Goal: Transaction & Acquisition: Book appointment/travel/reservation

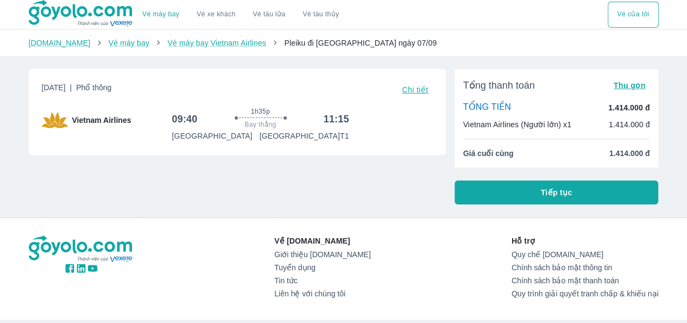
click at [417, 92] on span "Chi tiết" at bounding box center [415, 89] width 26 height 9
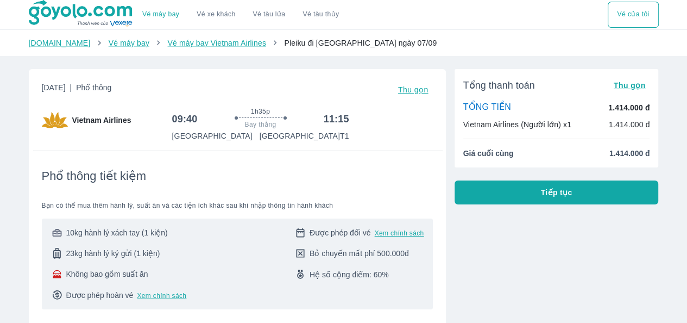
click at [484, 192] on button "Tiếp tục" at bounding box center [556, 192] width 204 height 24
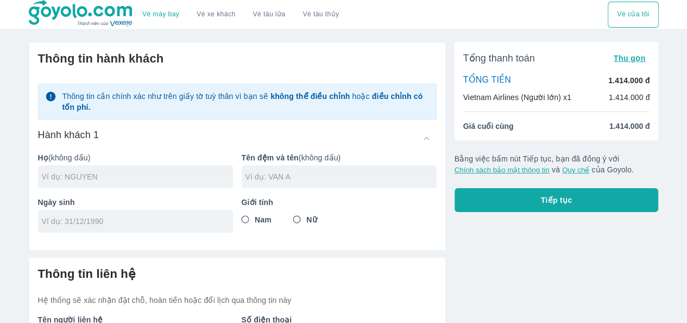
scroll to position [80, 0]
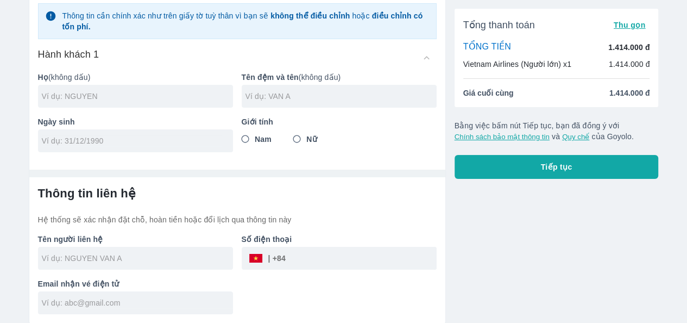
click at [618, 27] on span "Thu gọn" at bounding box center [630, 25] width 32 height 9
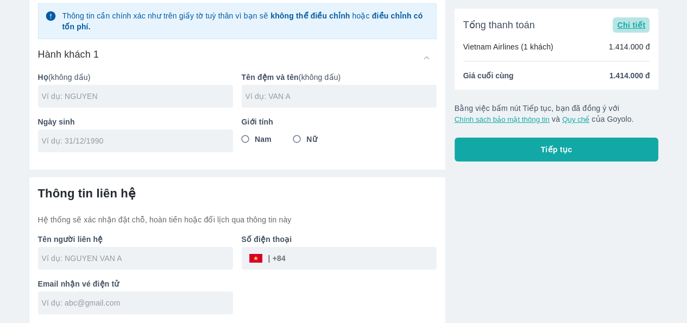
click at [618, 27] on span "Chi tiết" at bounding box center [631, 25] width 28 height 9
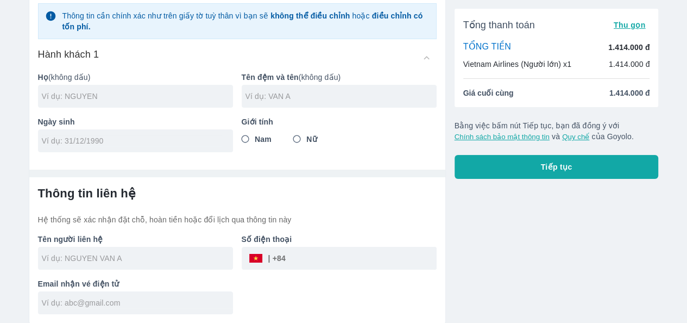
scroll to position [0, 0]
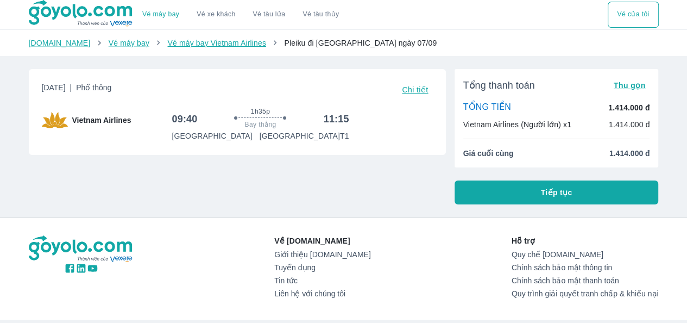
click at [238, 42] on link "Vé máy bay Vietnam Airlines" at bounding box center [216, 43] width 99 height 9
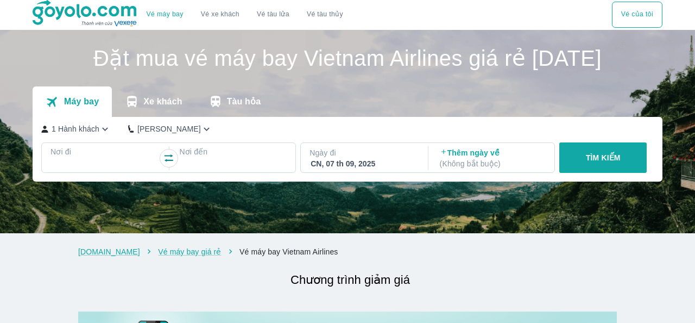
click at [591, 173] on div "TÌM KIẾM" at bounding box center [601, 157] width 92 height 30
click at [590, 173] on div "TÌM KIẾM" at bounding box center [601, 157] width 92 height 30
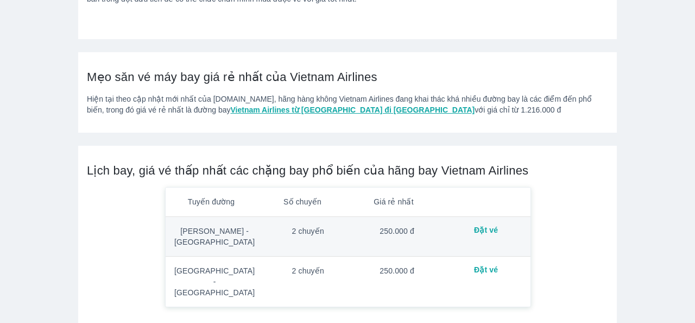
scroll to position [1520, 0]
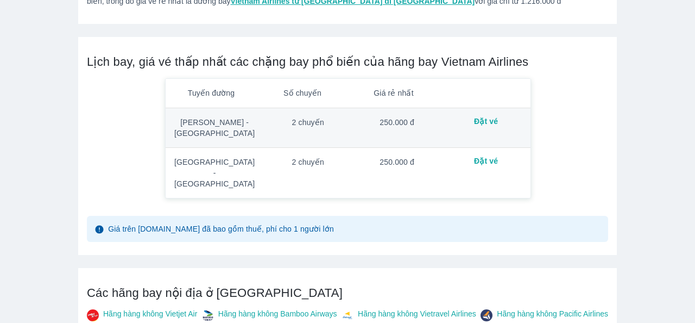
click at [352, 159] on td "250.000 đ" at bounding box center [396, 173] width 89 height 50
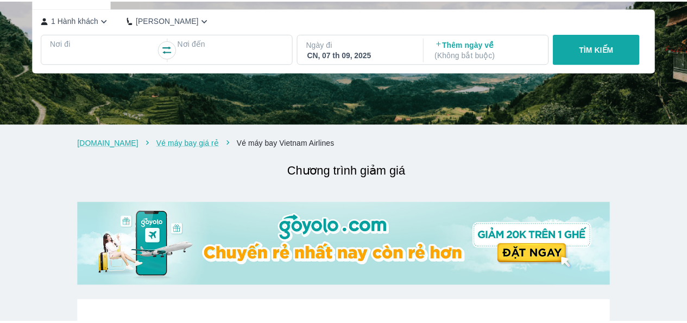
scroll to position [0, 0]
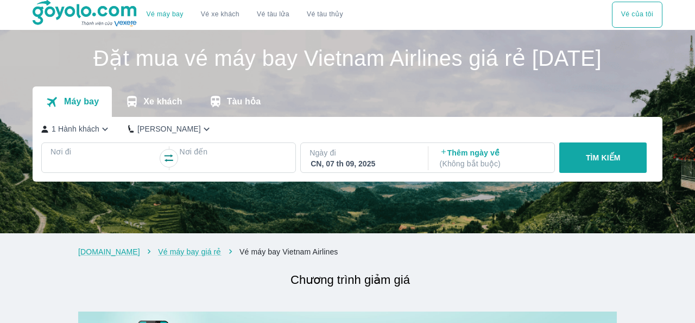
click at [611, 69] on h1 "Đặt mua vé máy bay Vietnam Airlines giá rẻ [DATE]" at bounding box center [348, 58] width 630 height 22
click at [611, 68] on h1 "Đặt mua vé máy bay Vietnam Airlines giá rẻ [DATE]" at bounding box center [348, 58] width 630 height 22
click at [601, 173] on div "TÌM KIẾM" at bounding box center [601, 157] width 92 height 30
click at [135, 172] on div at bounding box center [104, 164] width 108 height 15
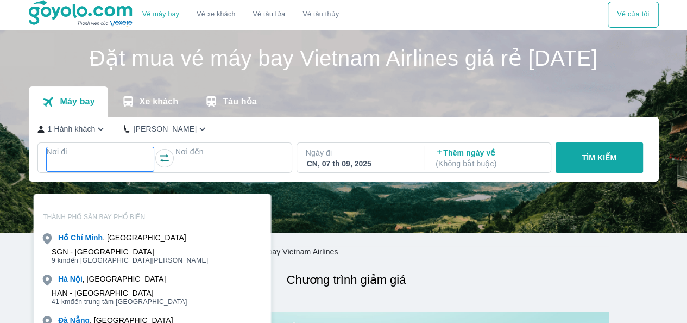
scroll to position [33, 0]
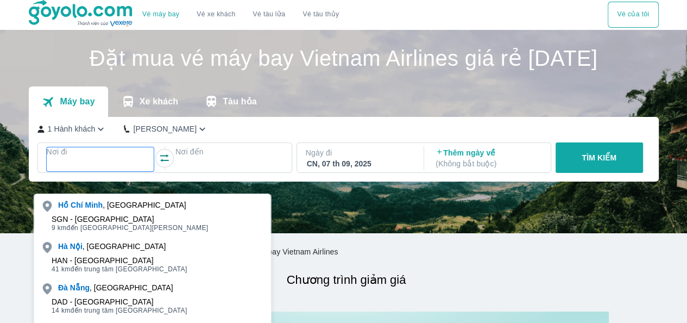
click at [90, 171] on div at bounding box center [100, 164] width 105 height 13
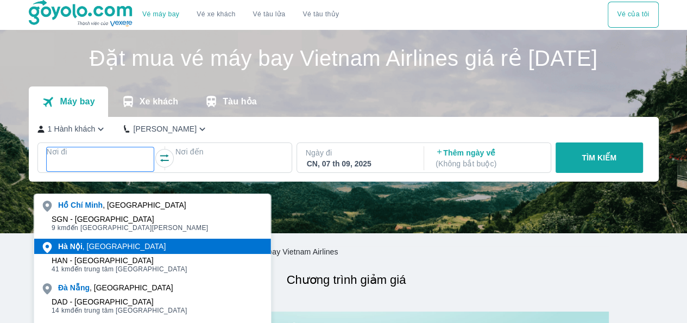
scroll to position [62, 0]
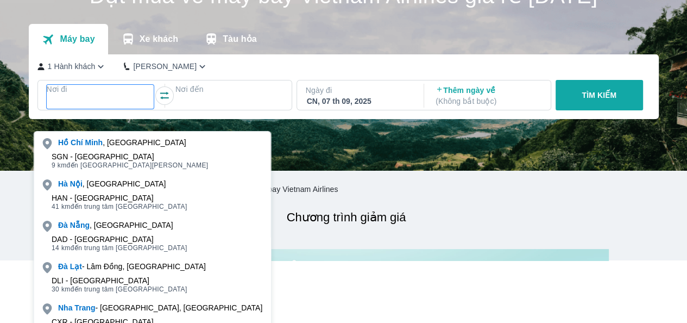
click at [112, 94] on p "Nơi đi" at bounding box center [101, 89] width 108 height 11
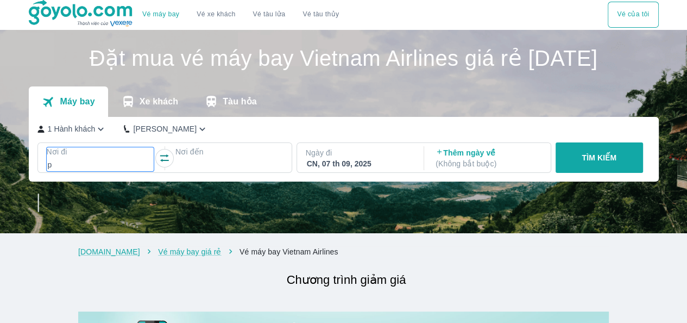
scroll to position [0, 0]
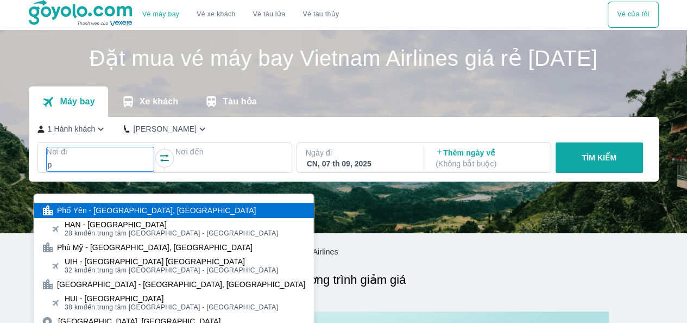
type input "pl"
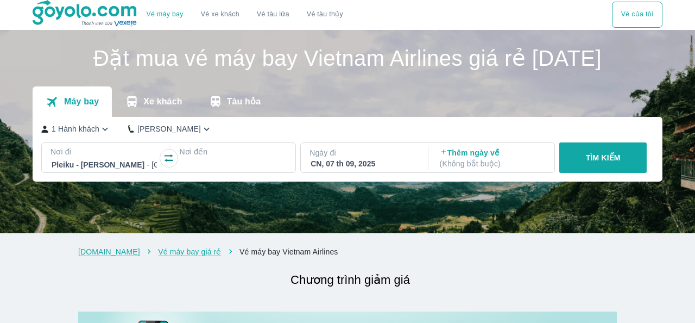
click at [204, 171] on div at bounding box center [232, 164] width 105 height 13
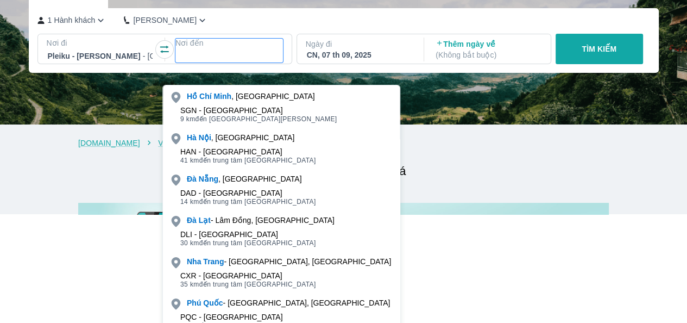
scroll to position [127, 0]
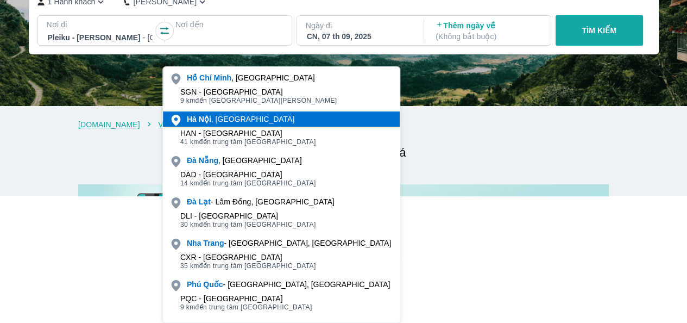
click at [241, 123] on div "[GEOGRAPHIC_DATA] , [GEOGRAPHIC_DATA]" at bounding box center [241, 118] width 108 height 11
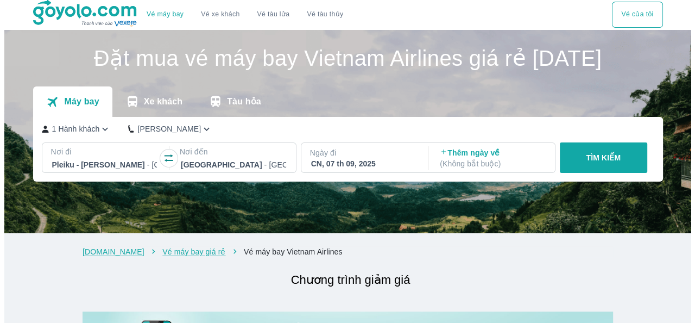
scroll to position [0, 0]
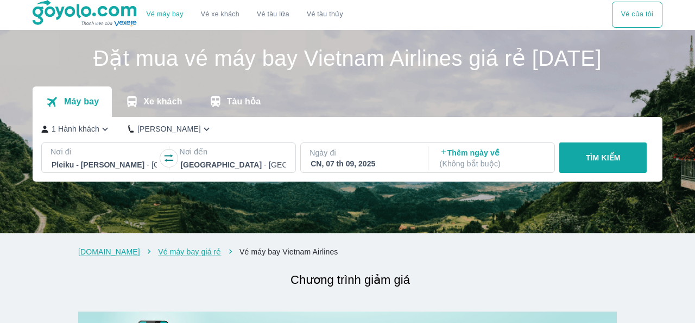
click at [579, 173] on button "TÌM KIẾM" at bounding box center [602, 157] width 87 height 30
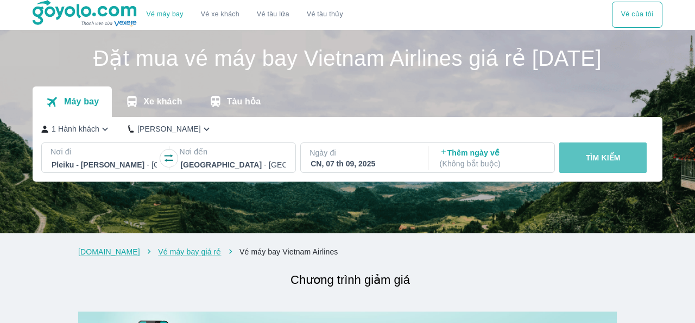
click at [591, 163] on p "TÌM KIẾM" at bounding box center [603, 157] width 35 height 11
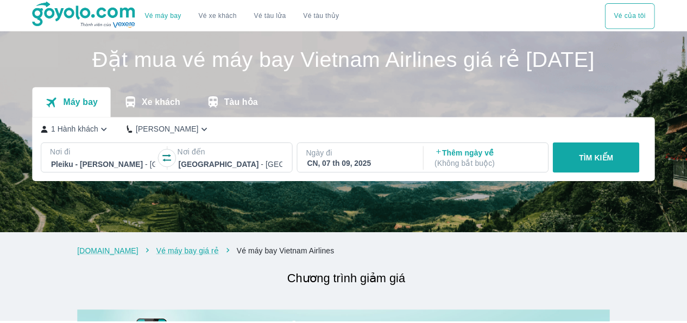
scroll to position [109, 0]
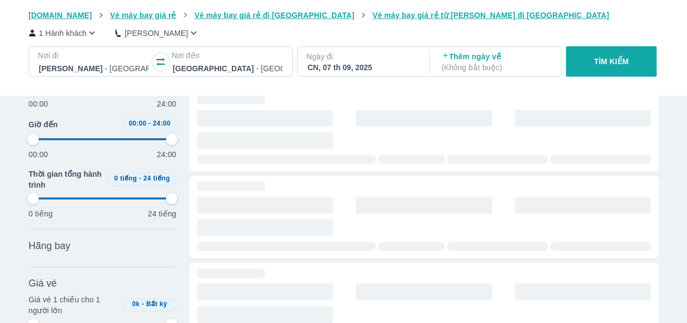
scroll to position [109, 0]
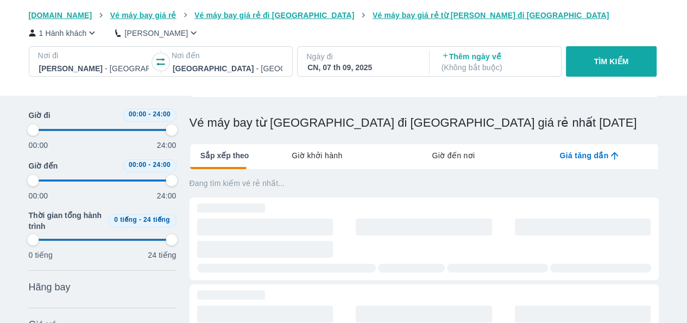
type input "97.9166666666667"
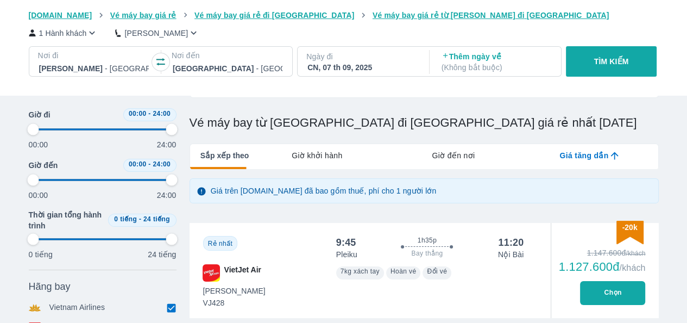
type input "97.9166666666667"
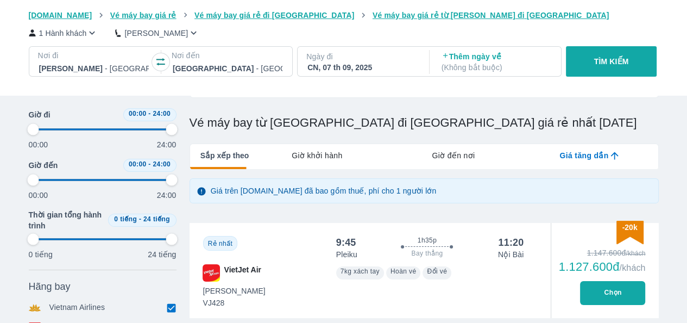
type input "97.9166666666667"
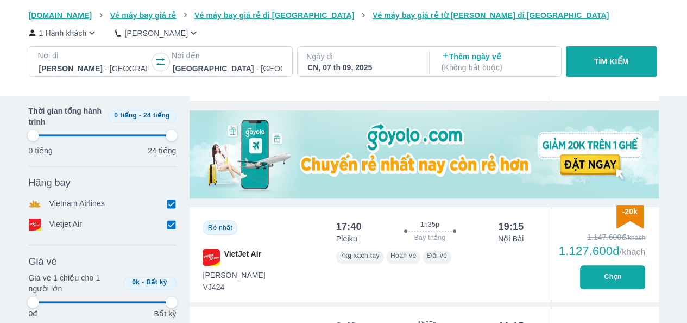
type input "97.9166666666667"
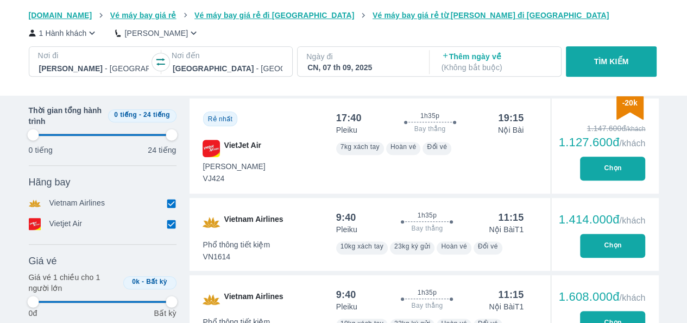
type input "97.9166666666667"
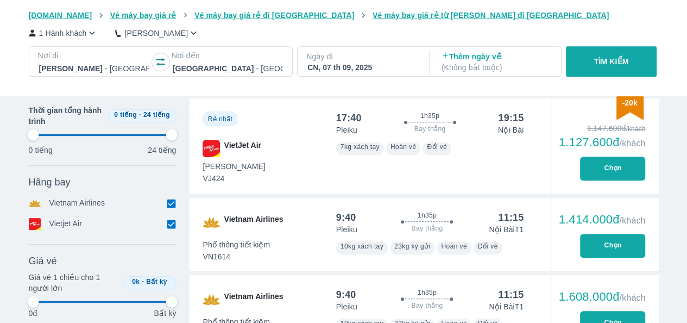
type input "97.9166666666667"
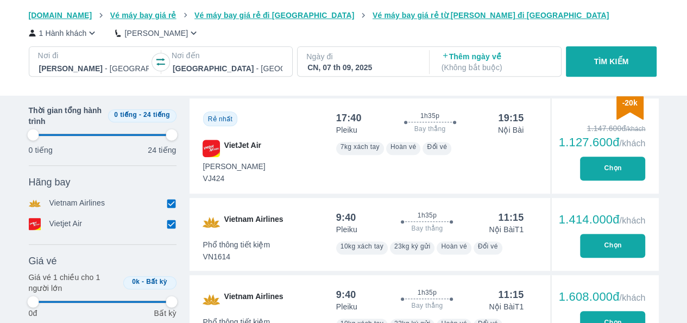
type input "97.9166666666667"
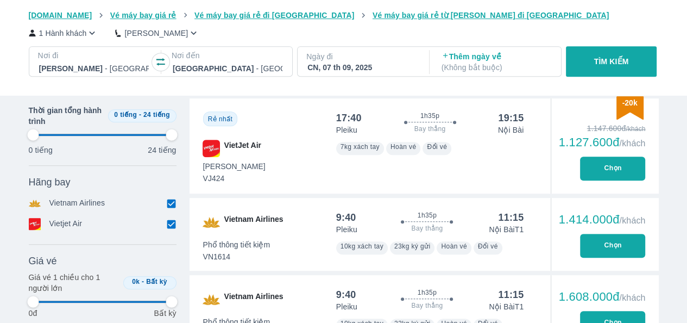
type input "97.9166666666667"
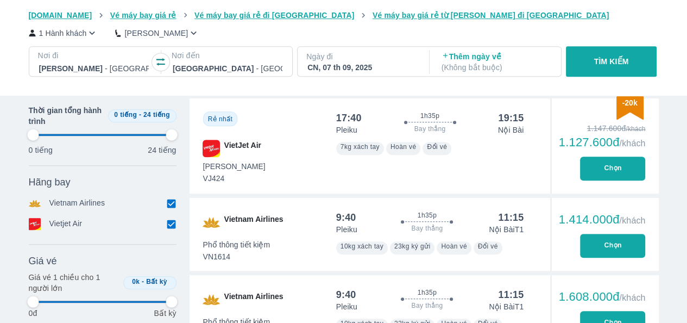
type input "97.9166666666667"
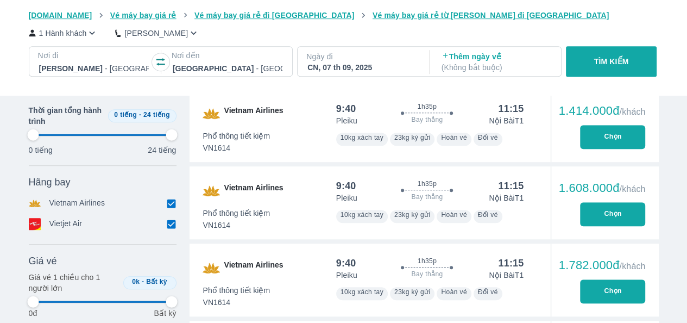
type input "97.9166666666667"
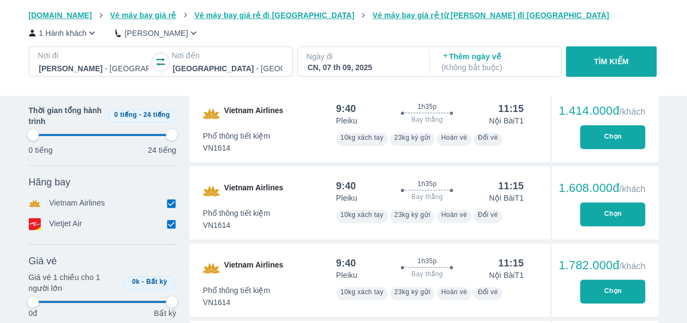
type input "97.9166666666667"
click at [604, 132] on button "Chọn" at bounding box center [612, 137] width 65 height 24
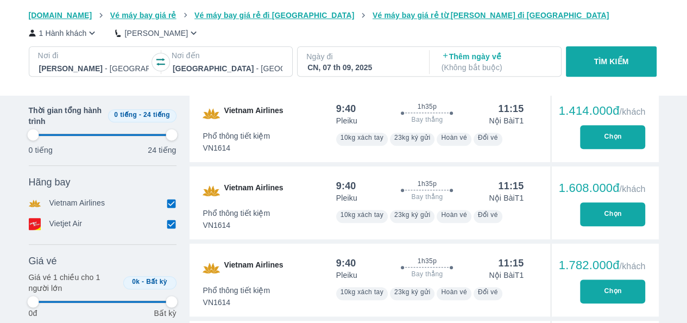
type input "97.9166666666667"
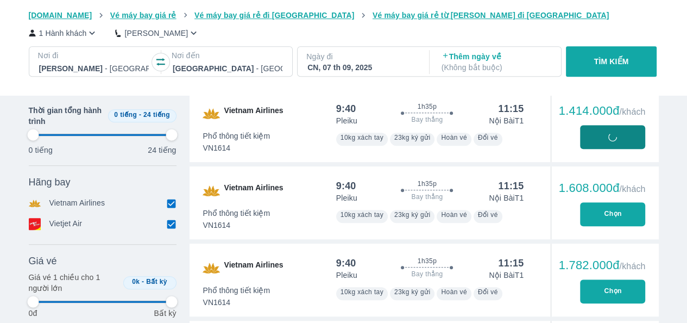
type input "97.9166666666667"
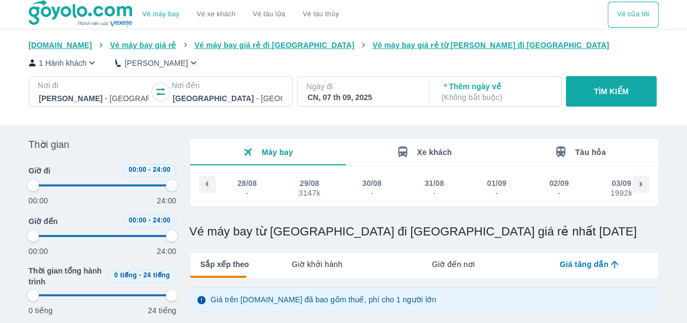
scroll to position [0, 293]
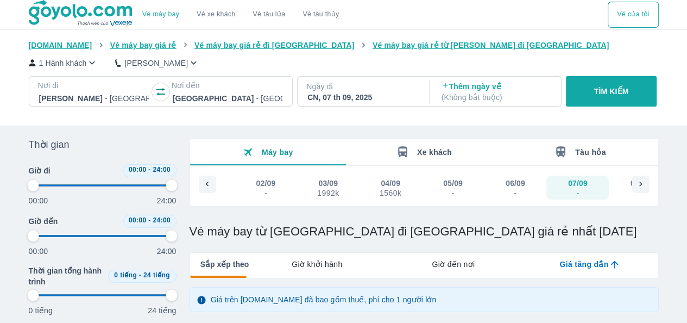
type input "97.9166666666667"
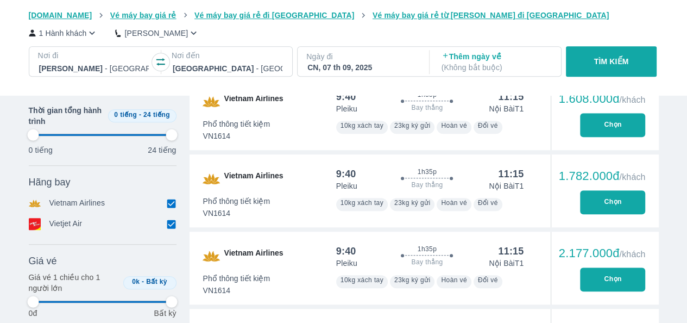
type input "97.9166666666667"
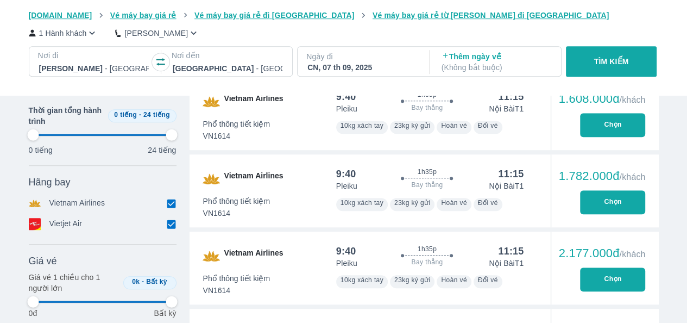
type input "97.9166666666667"
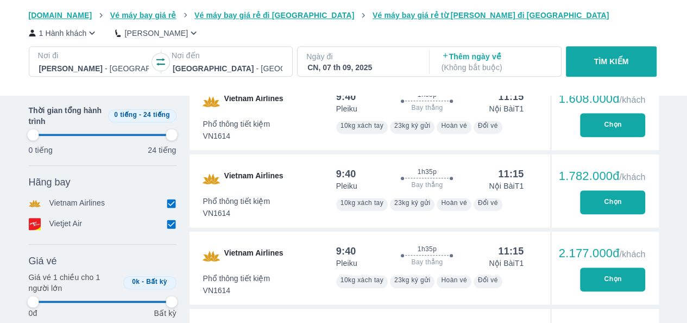
type input "97.9166666666667"
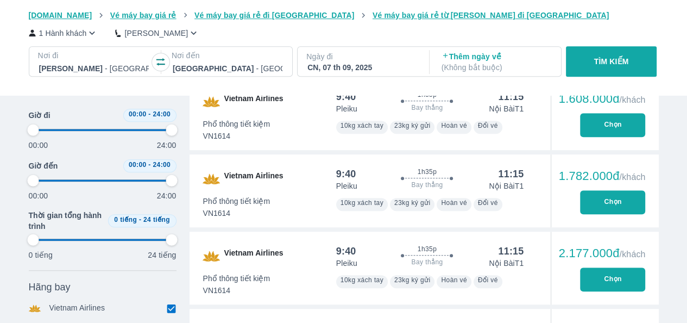
type input "97.9166666666667"
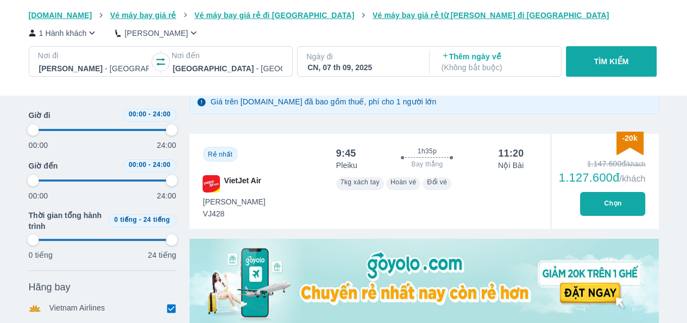
scroll to position [0, 0]
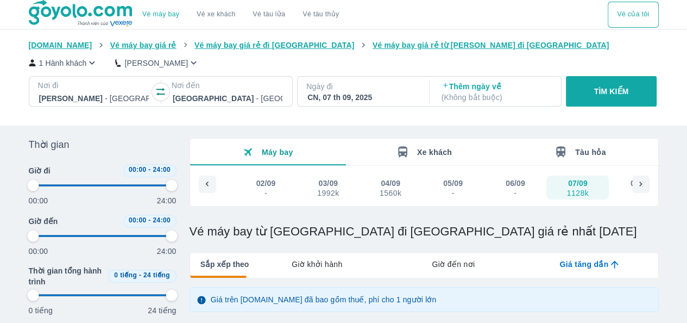
type input "97.9166666666667"
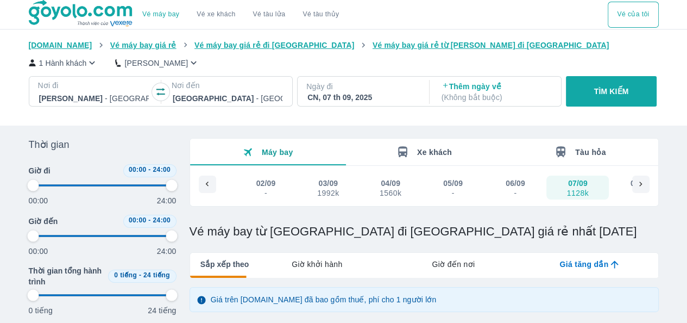
type input "97.9166666666667"
click at [641, 183] on icon at bounding box center [641, 184] width 10 height 10
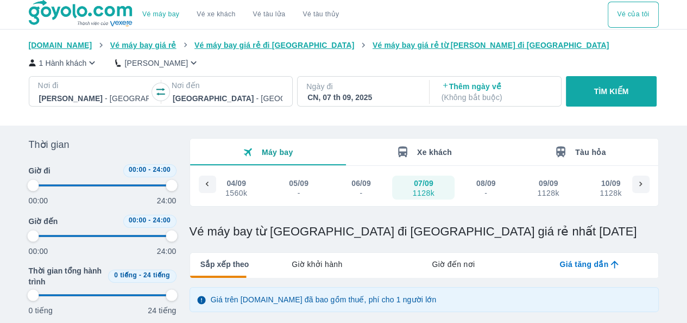
type input "97.9166666666667"
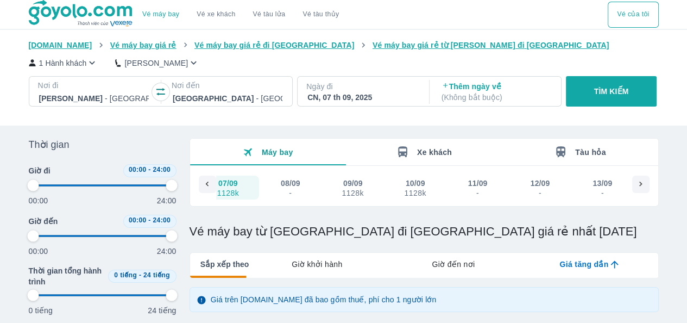
scroll to position [0, 668]
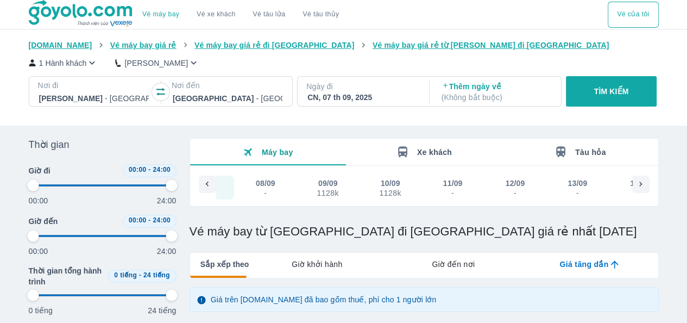
type input "97.9166666666667"
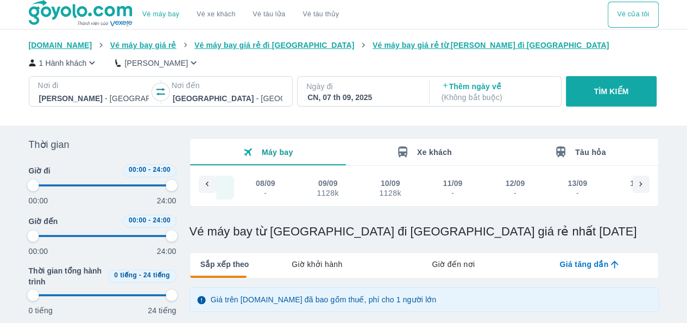
type input "97.9166666666667"
click at [207, 179] on div at bounding box center [207, 183] width 17 height 17
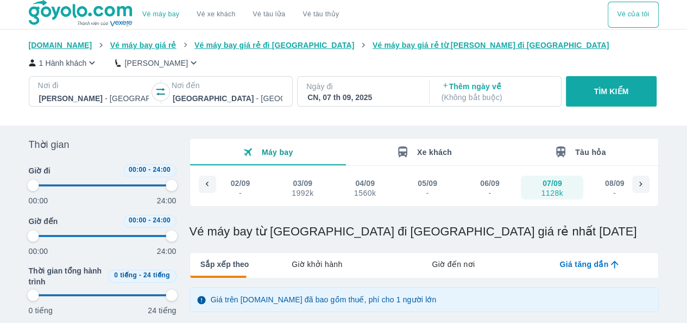
scroll to position [0, 293]
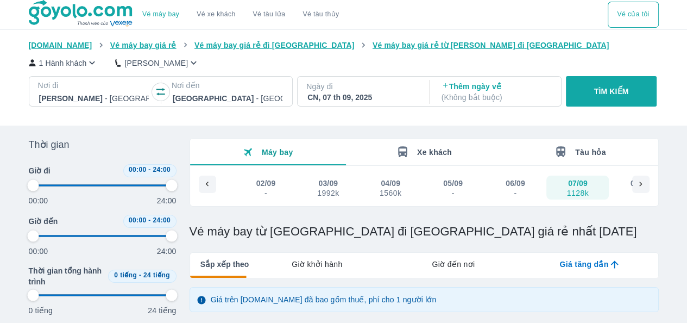
type input "97.9166666666667"
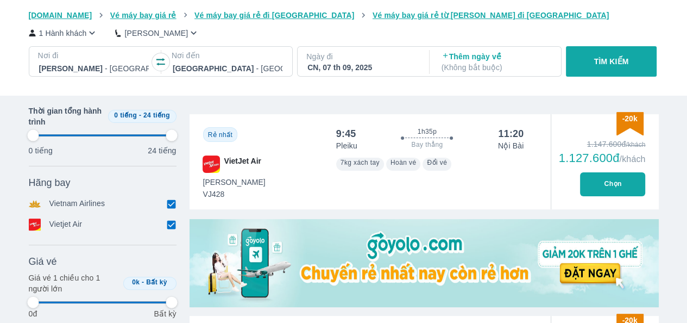
type input "97.9166666666667"
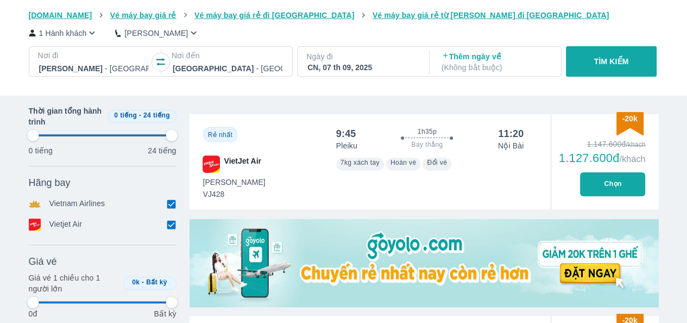
type input "97.9166666666667"
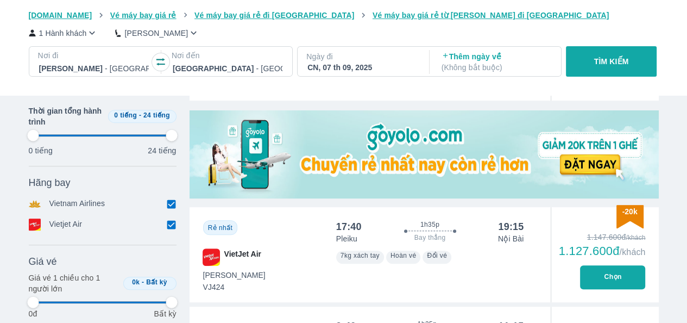
scroll to position [543, 0]
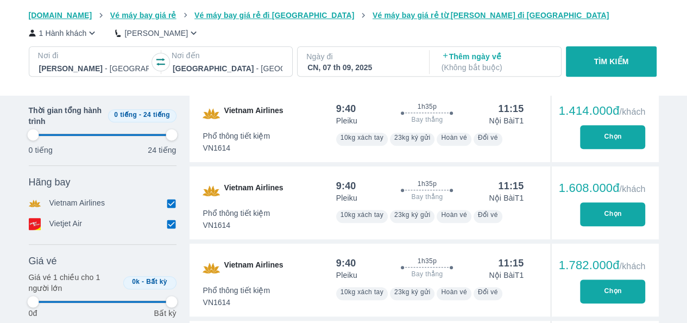
type input "97.9166666666667"
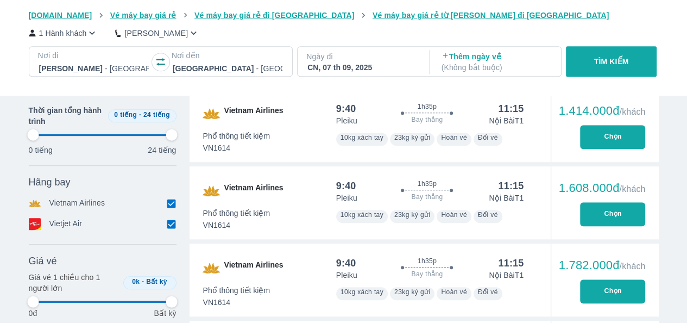
type input "97.9166666666667"
click at [597, 135] on button "Chọn" at bounding box center [612, 137] width 65 height 24
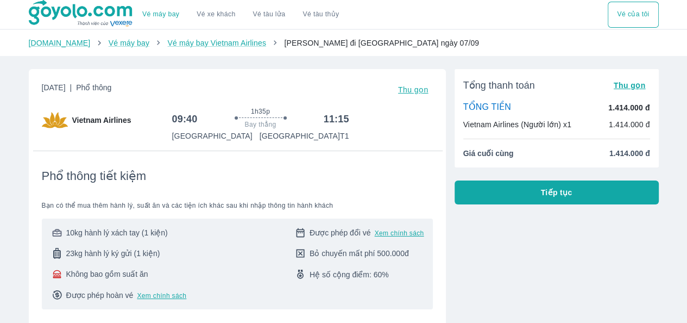
click at [570, 124] on div "Vietnam Airlines (Người lớn) x1 1.414.000 đ" at bounding box center [556, 124] width 187 height 11
click at [558, 124] on p "Vietnam Airlines (Người lớn) x1" at bounding box center [517, 124] width 108 height 11
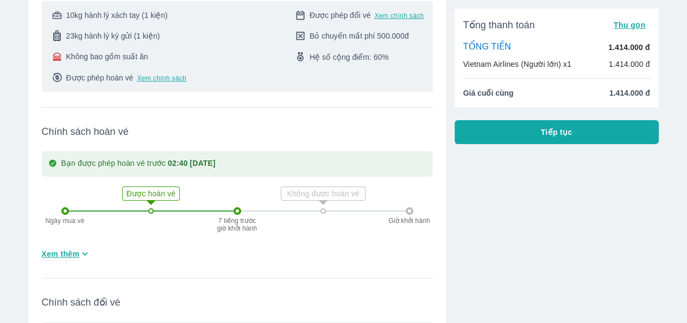
scroll to position [434, 0]
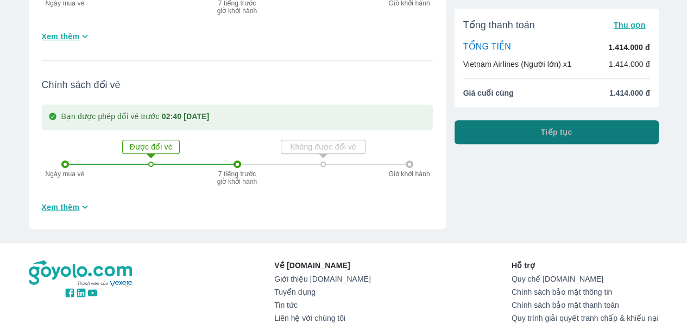
click at [484, 122] on button "Tiếp tục" at bounding box center [556, 132] width 204 height 24
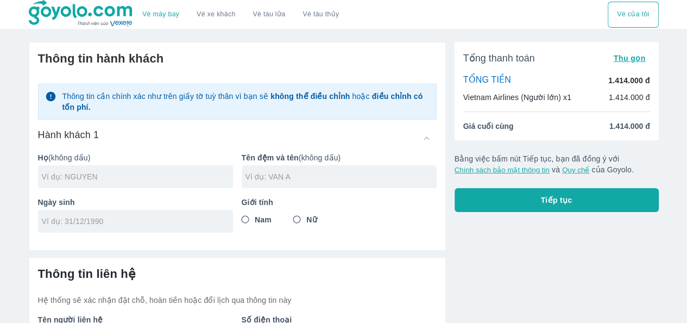
scroll to position [80, 0]
